Goal: Find specific page/section: Find specific page/section

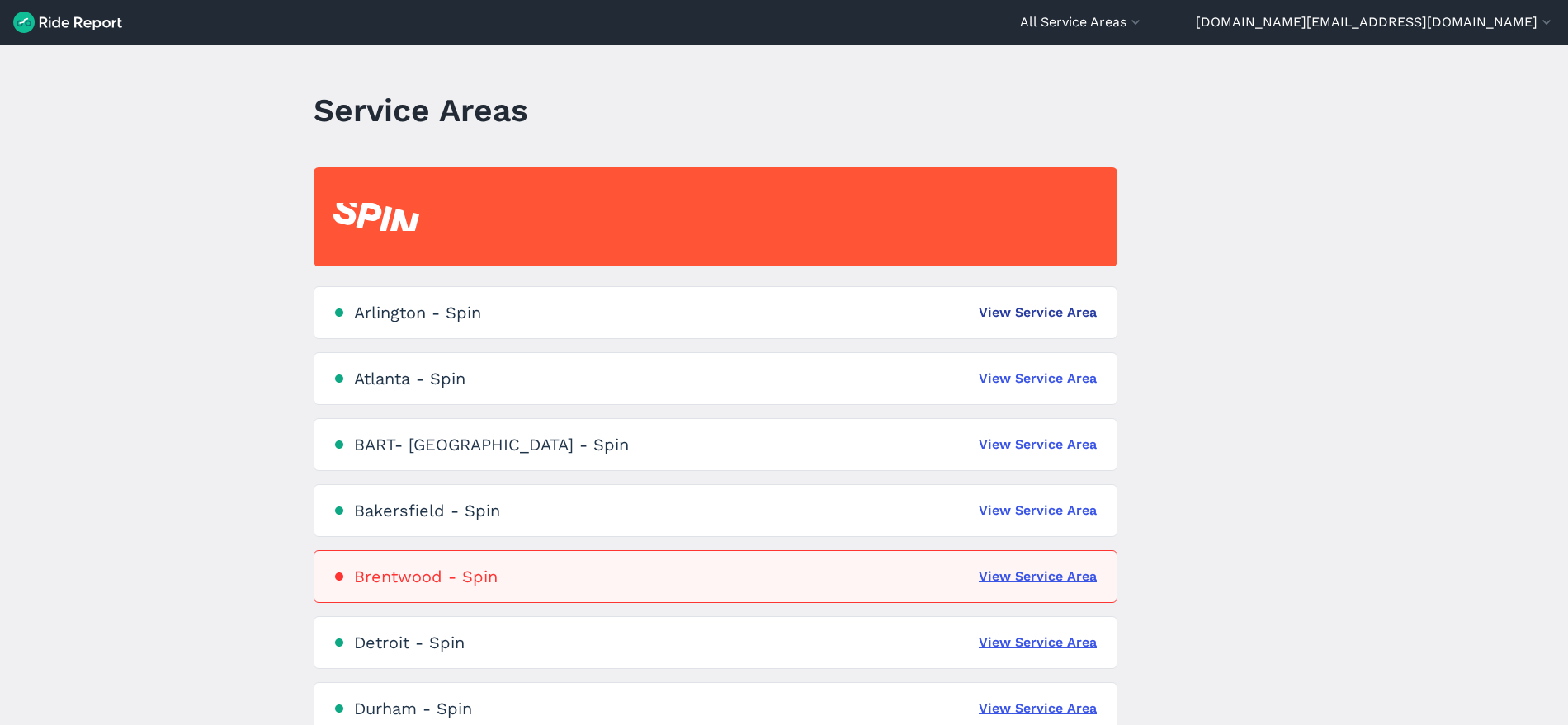
click at [1030, 318] on link "View Service Area" at bounding box center [1038, 313] width 118 height 20
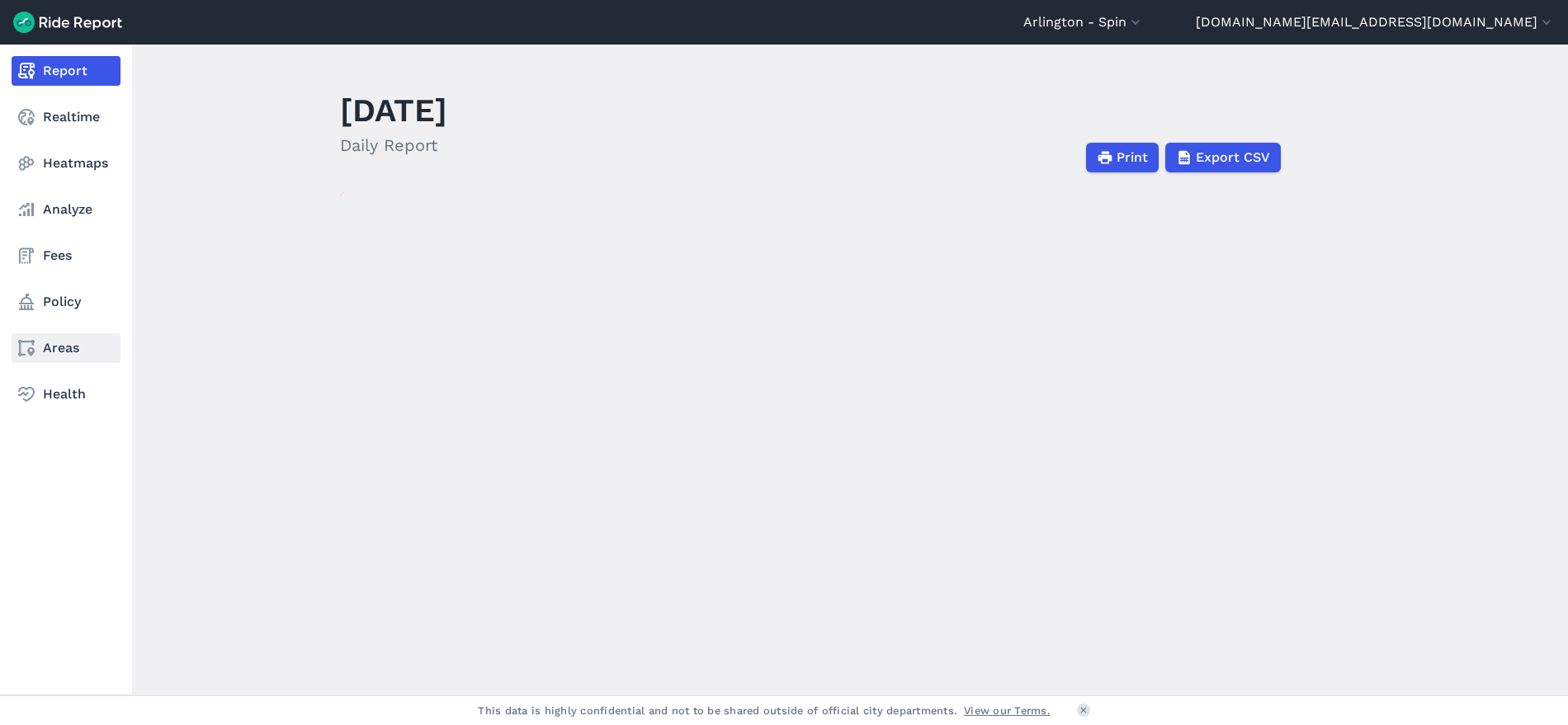
click at [56, 345] on link "Areas" at bounding box center [66, 348] width 109 height 30
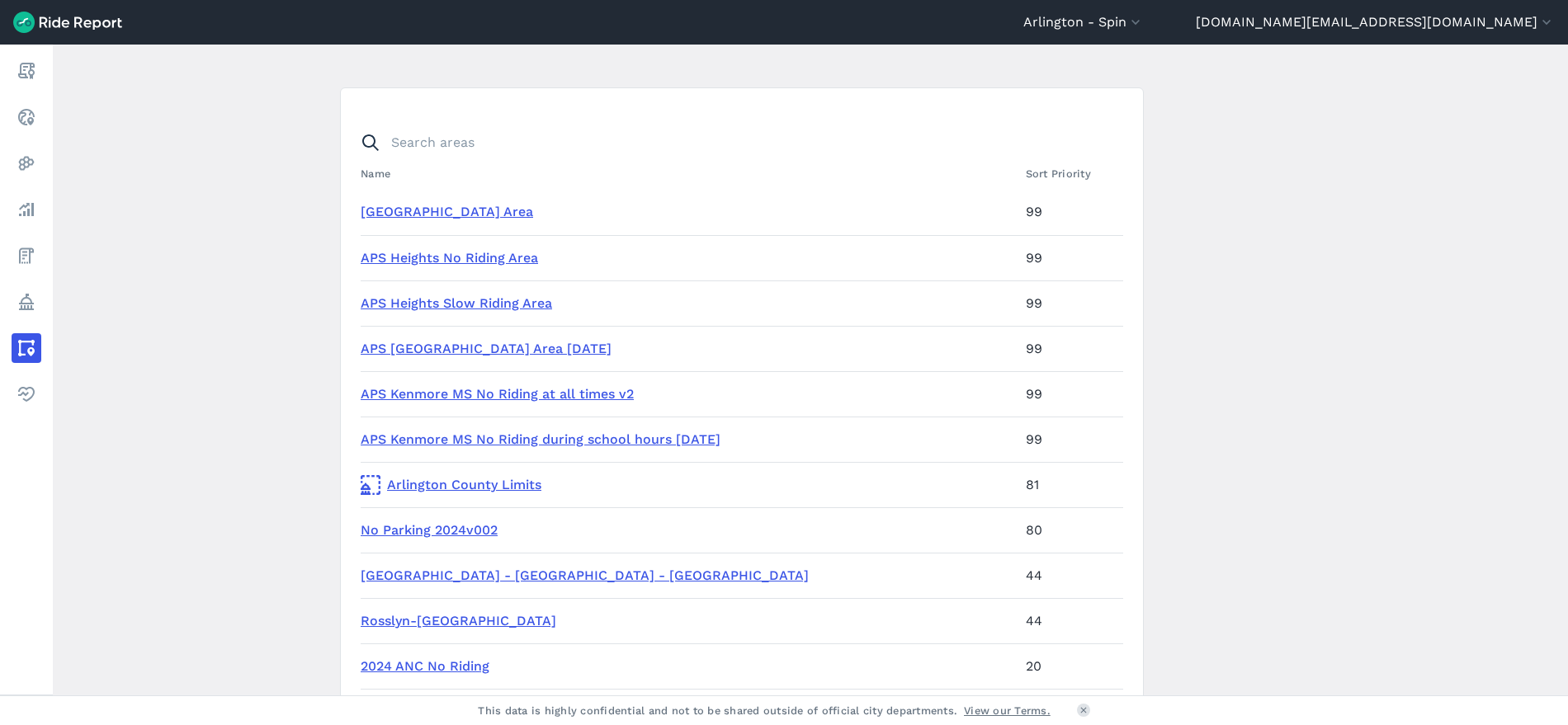
scroll to position [89, 0]
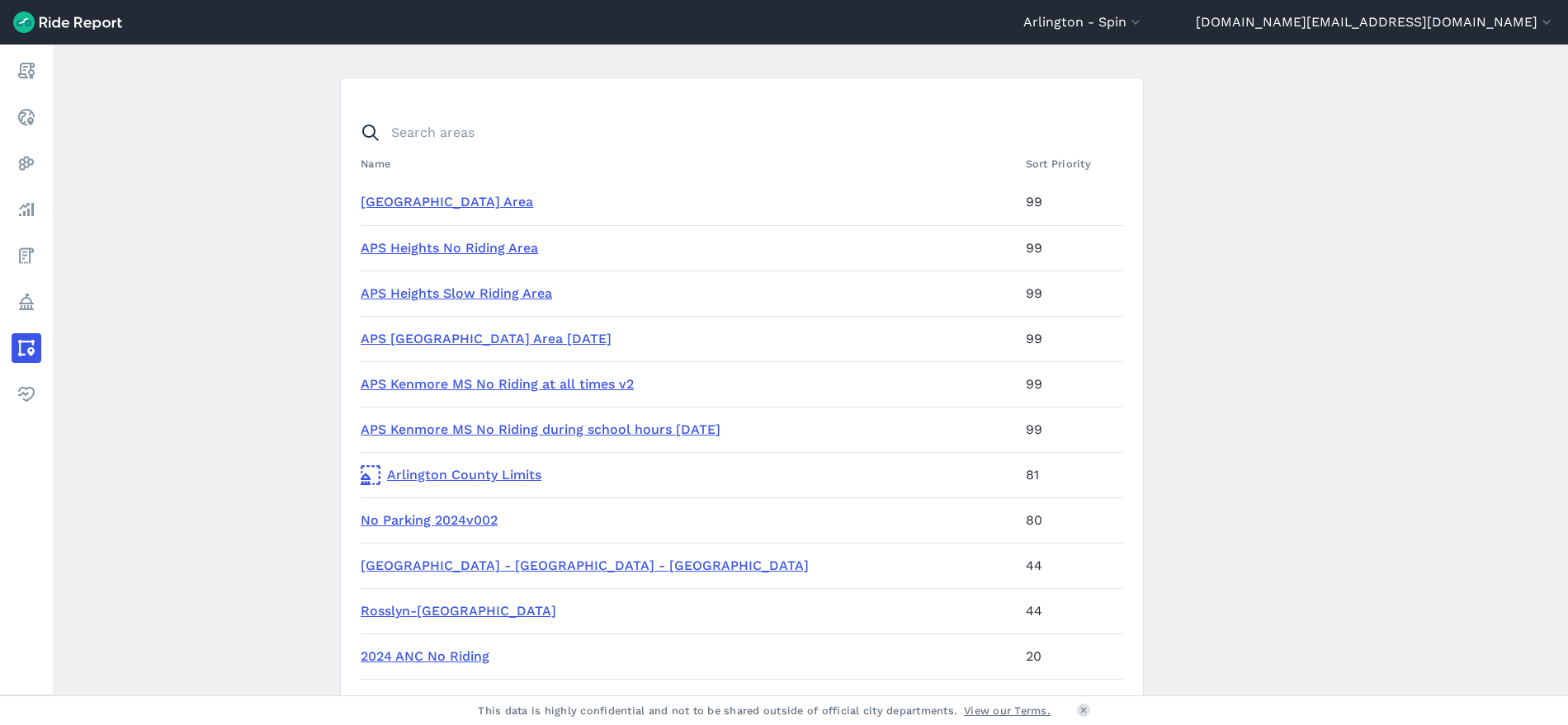
click at [527, 339] on link "APS [GEOGRAPHIC_DATA] Area [DATE]" at bounding box center [486, 338] width 251 height 16
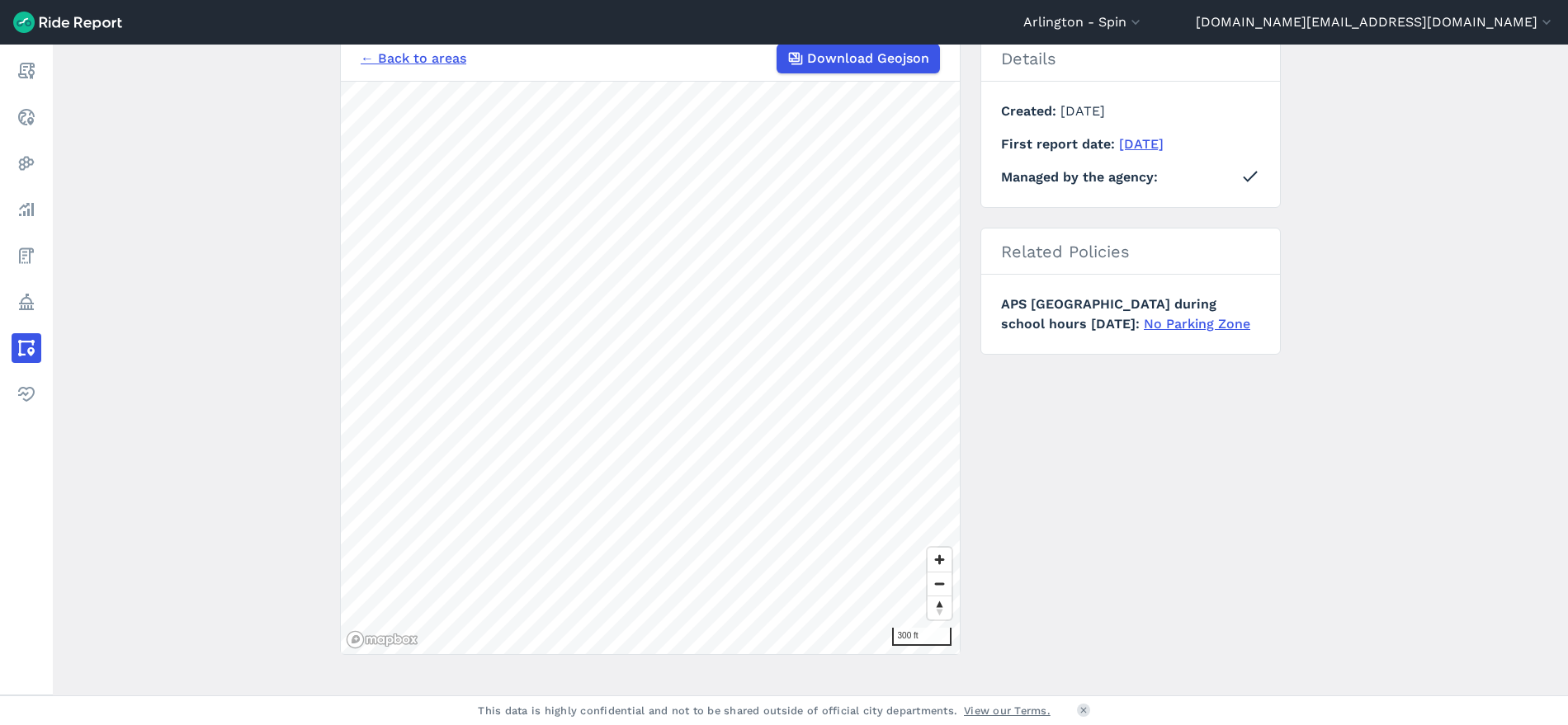
scroll to position [176, 0]
